Goal: Task Accomplishment & Management: Manage account settings

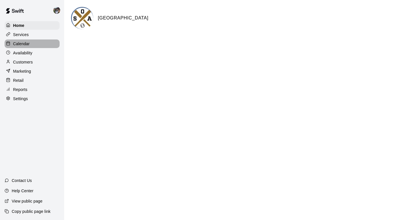
click at [26, 41] on p "Calendar" at bounding box center [21, 44] width 17 height 6
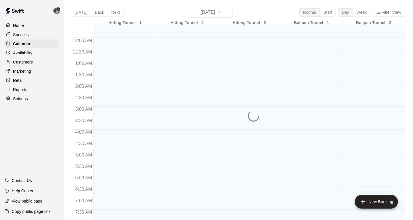
scroll to position [343, 0]
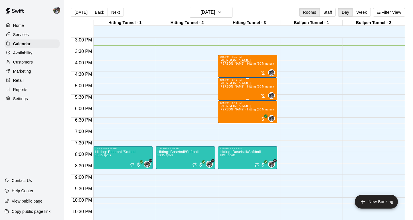
click at [263, 96] on div at bounding box center [263, 96] width 6 height 6
click at [255, 95] on div at bounding box center [206, 110] width 413 height 220
click at [256, 94] on div "[PERSON_NAME] [PERSON_NAME] - Hitting (60 Minutes)" at bounding box center [247, 191] width 54 height 220
click at [227, 101] on img "edit" at bounding box center [225, 101] width 7 height 7
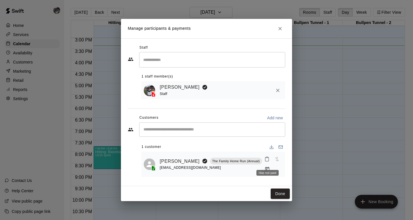
click at [272, 161] on span "Has not paid" at bounding box center [277, 158] width 10 height 5
click at [243, 167] on div "[EMAIL_ADDRESS][DOMAIN_NAME]" at bounding box center [211, 167] width 103 height 6
click at [270, 166] on icon "Manage bookings & payment" at bounding box center [267, 168] width 4 height 5
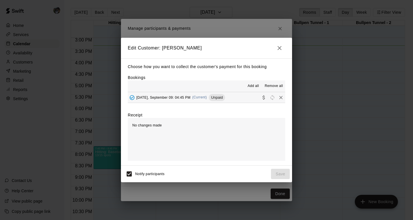
click at [156, 98] on span "[DATE], September 09: 04:45 PM" at bounding box center [163, 97] width 54 height 4
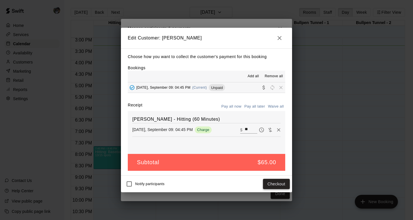
click at [281, 184] on button "Checkout" at bounding box center [276, 183] width 27 height 11
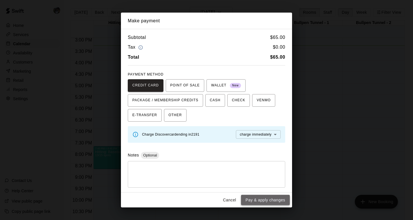
click at [268, 197] on button "Pay & apply changes" at bounding box center [265, 199] width 49 height 11
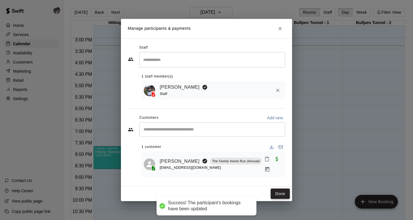
click at [278, 191] on button "Done" at bounding box center [280, 193] width 19 height 11
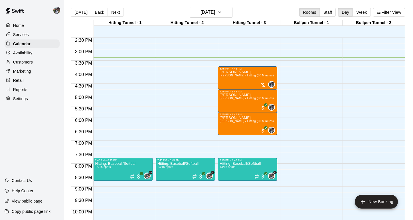
scroll to position [331, 0]
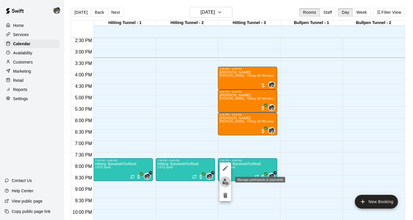
click at [226, 183] on img "edit" at bounding box center [225, 181] width 7 height 7
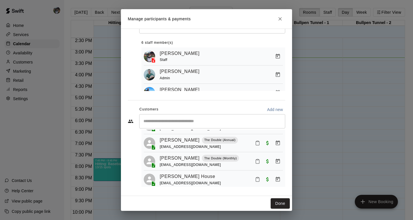
scroll to position [49, 0]
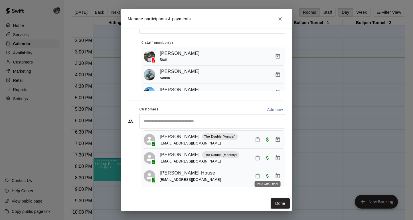
click at [267, 174] on span "Paid with Other" at bounding box center [268, 175] width 10 height 5
click at [228, 176] on div "[PERSON_NAME] House [EMAIL_ADDRESS][DOMAIN_NAME]" at bounding box center [221, 175] width 123 height 13
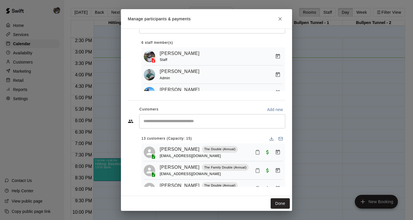
scroll to position [0, 0]
click at [283, 17] on icon "Close" at bounding box center [281, 19] width 6 height 6
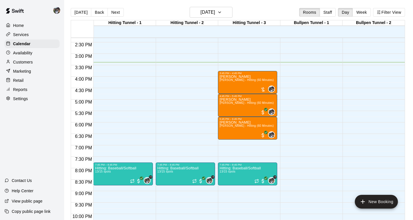
scroll to position [326, 0]
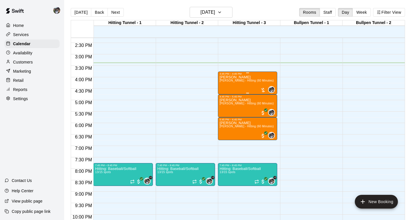
click at [249, 83] on div "[PERSON_NAME] [PERSON_NAME] - Hitting (60 Minutes)" at bounding box center [247, 185] width 54 height 220
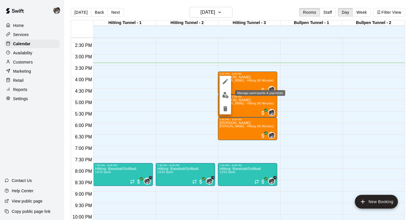
click at [227, 96] on img "edit" at bounding box center [225, 95] width 7 height 7
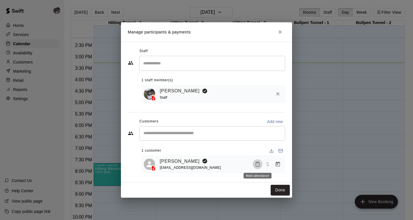
click at [258, 164] on icon "Mark attendance" at bounding box center [257, 163] width 5 height 5
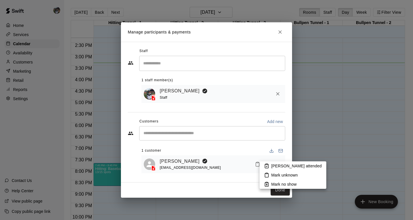
click at [254, 164] on div at bounding box center [206, 110] width 413 height 220
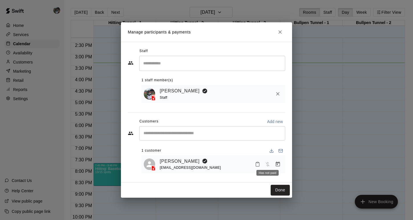
click at [267, 163] on span "Has not paid" at bounding box center [268, 163] width 10 height 5
click at [276, 164] on icon "Manage bookings & payment" at bounding box center [278, 164] width 6 height 6
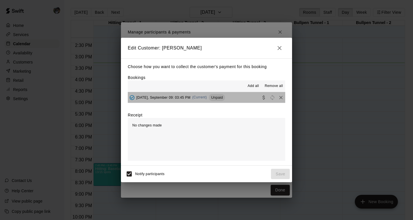
click at [184, 94] on div "[DATE], September 09: 03:45 PM (Current) Unpaid" at bounding box center [176, 97] width 97 height 9
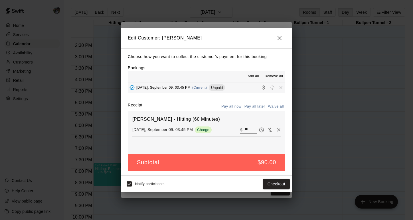
click at [281, 39] on icon "button" at bounding box center [280, 38] width 4 height 4
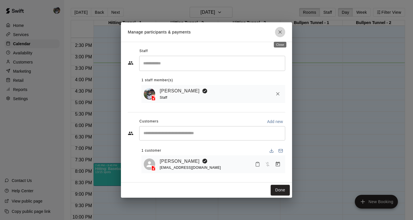
click at [281, 35] on button "Close" at bounding box center [280, 32] width 10 height 10
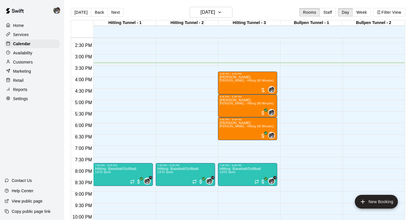
scroll to position [325, 0]
